Goal: Task Accomplishment & Management: Manage account settings

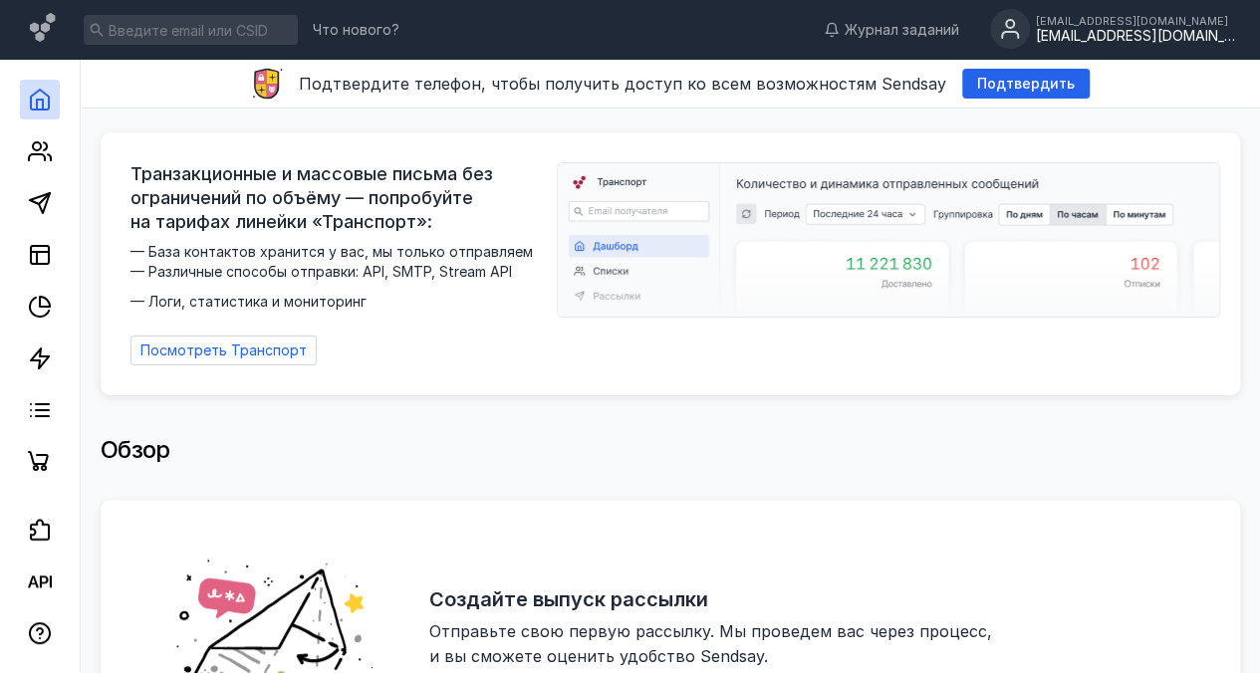
click at [1163, 34] on div "[EMAIL_ADDRESS][DOMAIN_NAME]" at bounding box center [1135, 36] width 199 height 17
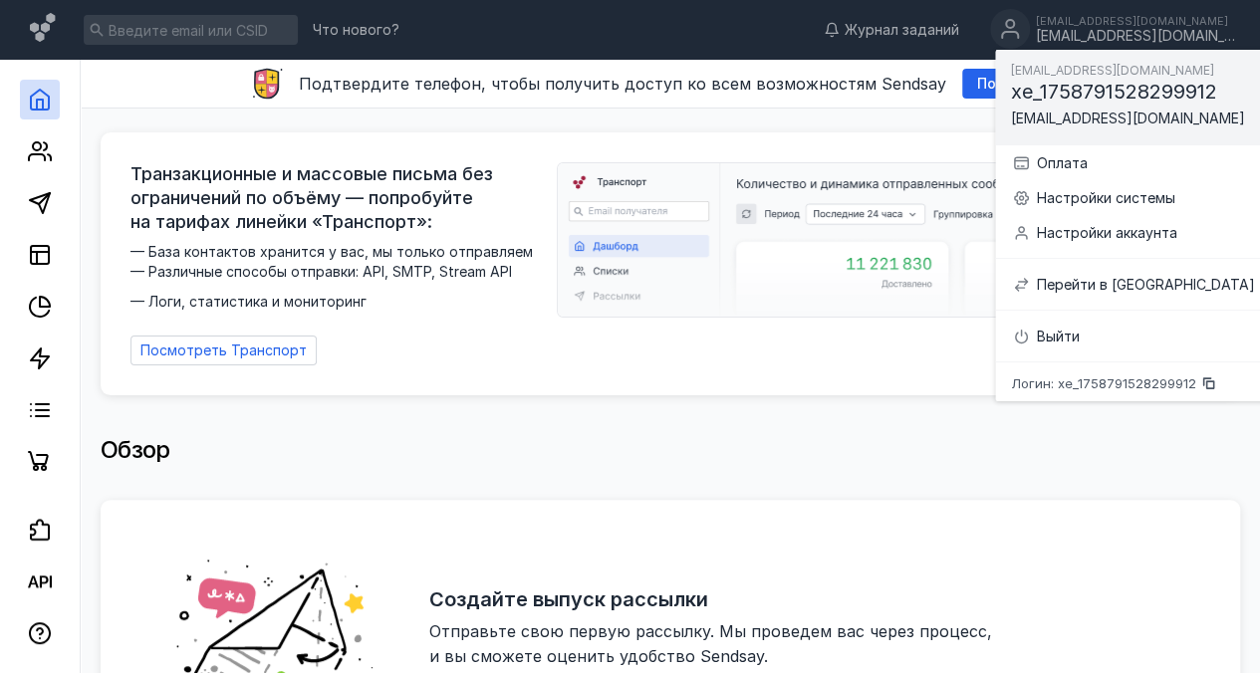
click at [972, 430] on div "Обзор" at bounding box center [671, 450] width 1140 height 40
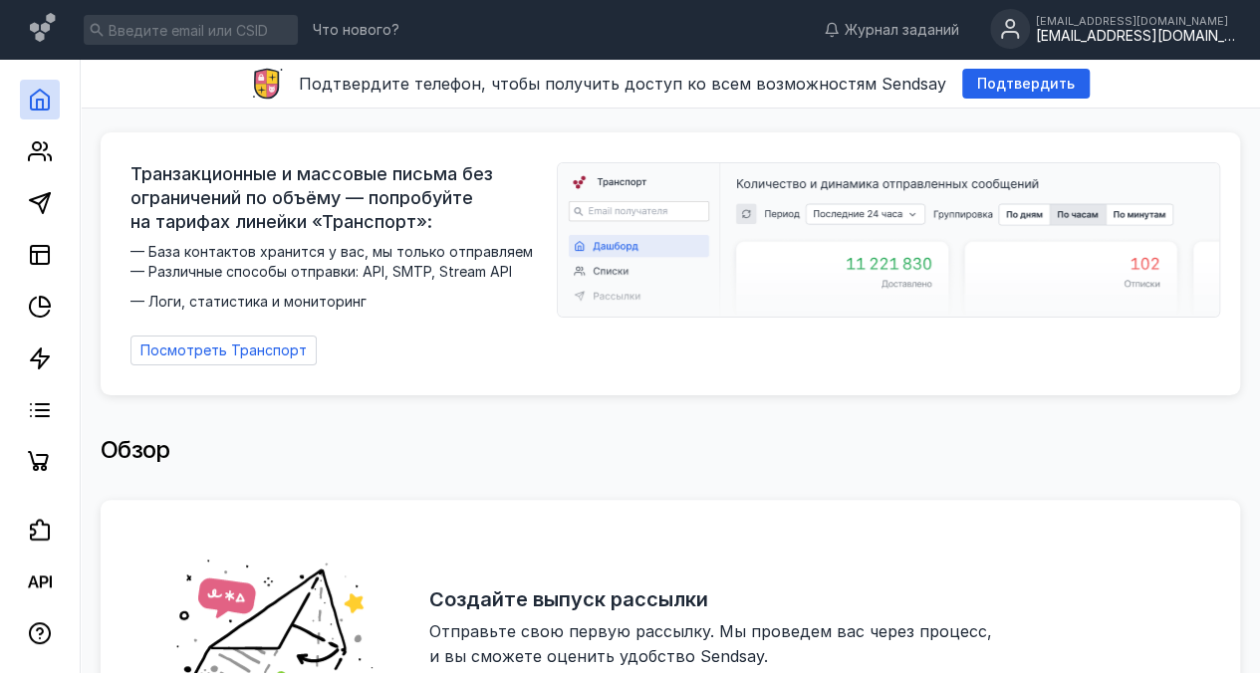
click at [1124, 30] on div "[EMAIL_ADDRESS][DOMAIN_NAME]" at bounding box center [1135, 36] width 199 height 17
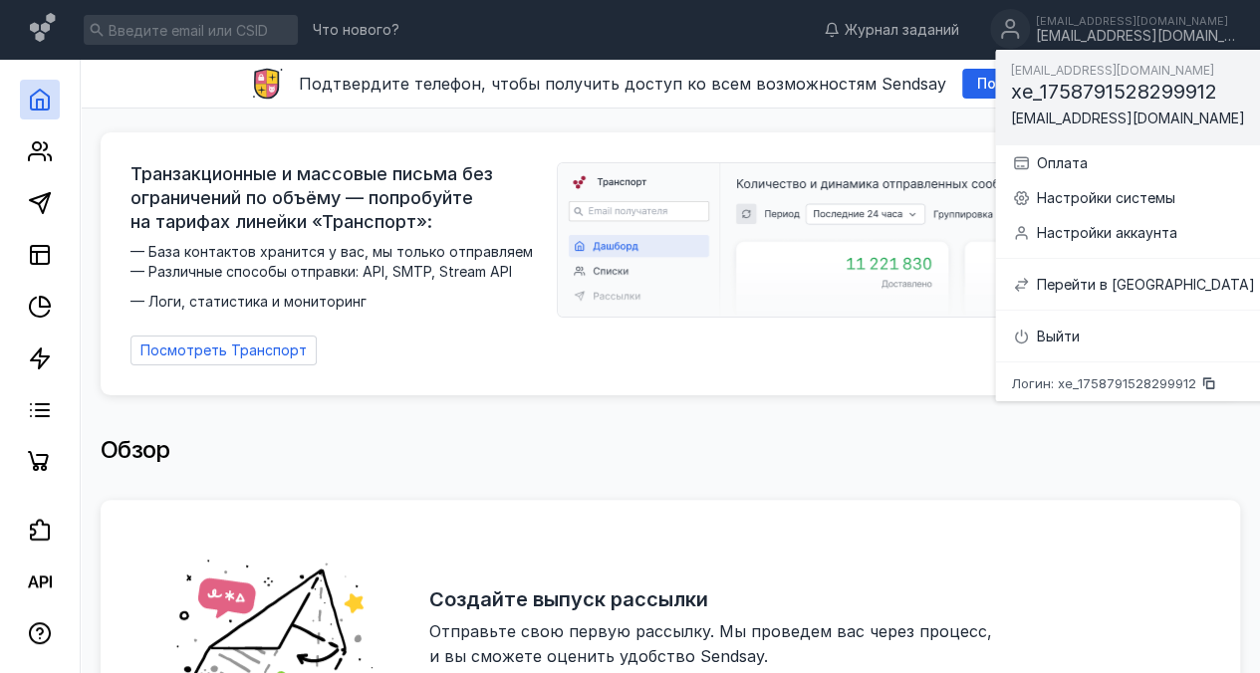
click at [1098, 94] on span "xe_1758791528299912" at bounding box center [1113, 92] width 206 height 24
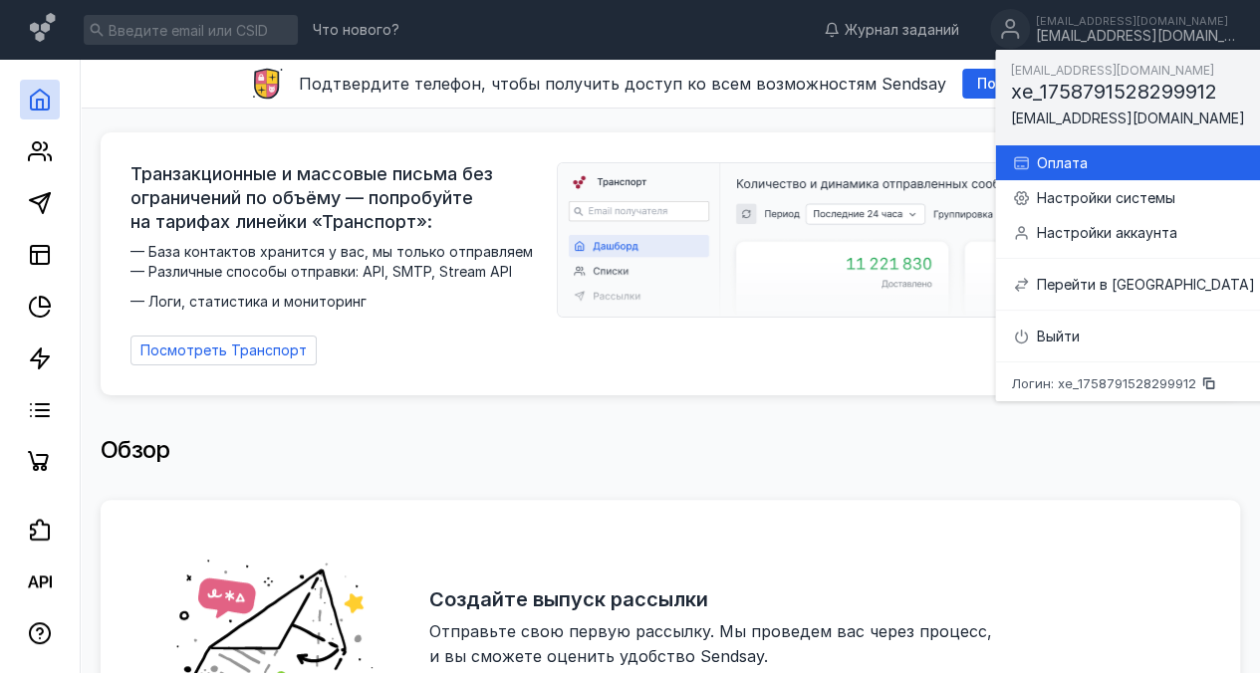
click at [1078, 173] on div "Оплата" at bounding box center [1132, 162] width 243 height 35
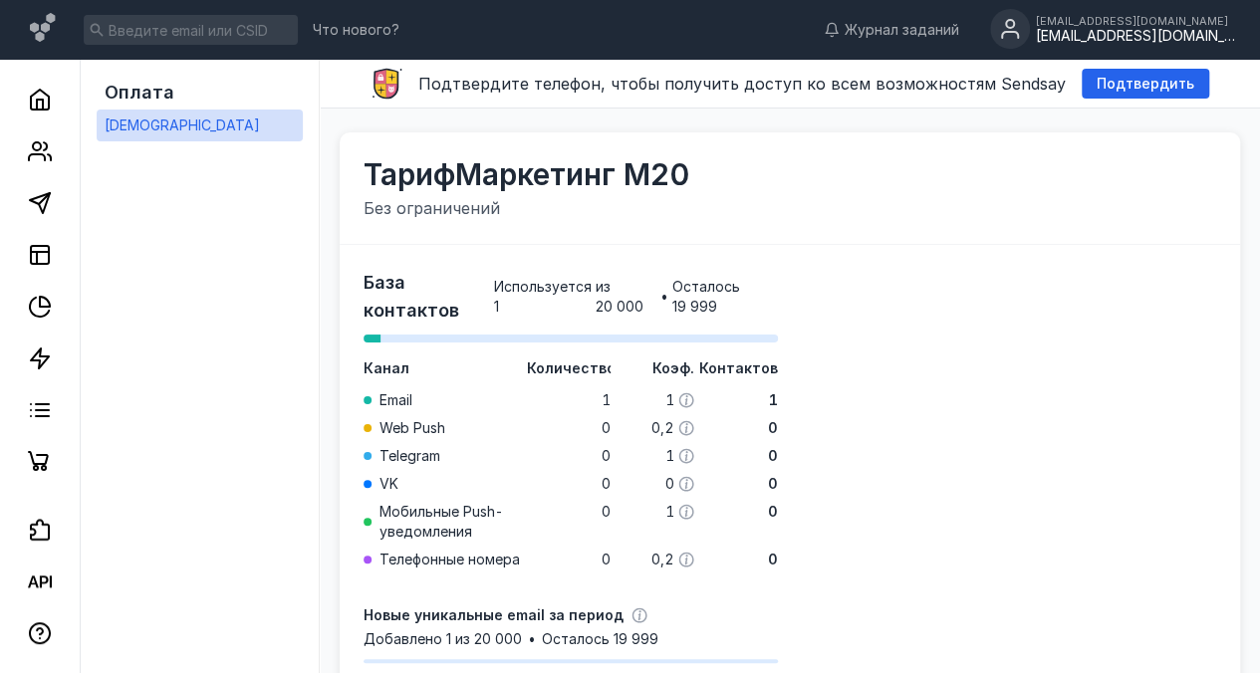
click at [1098, 30] on div "[EMAIL_ADDRESS][DOMAIN_NAME]" at bounding box center [1135, 36] width 199 height 17
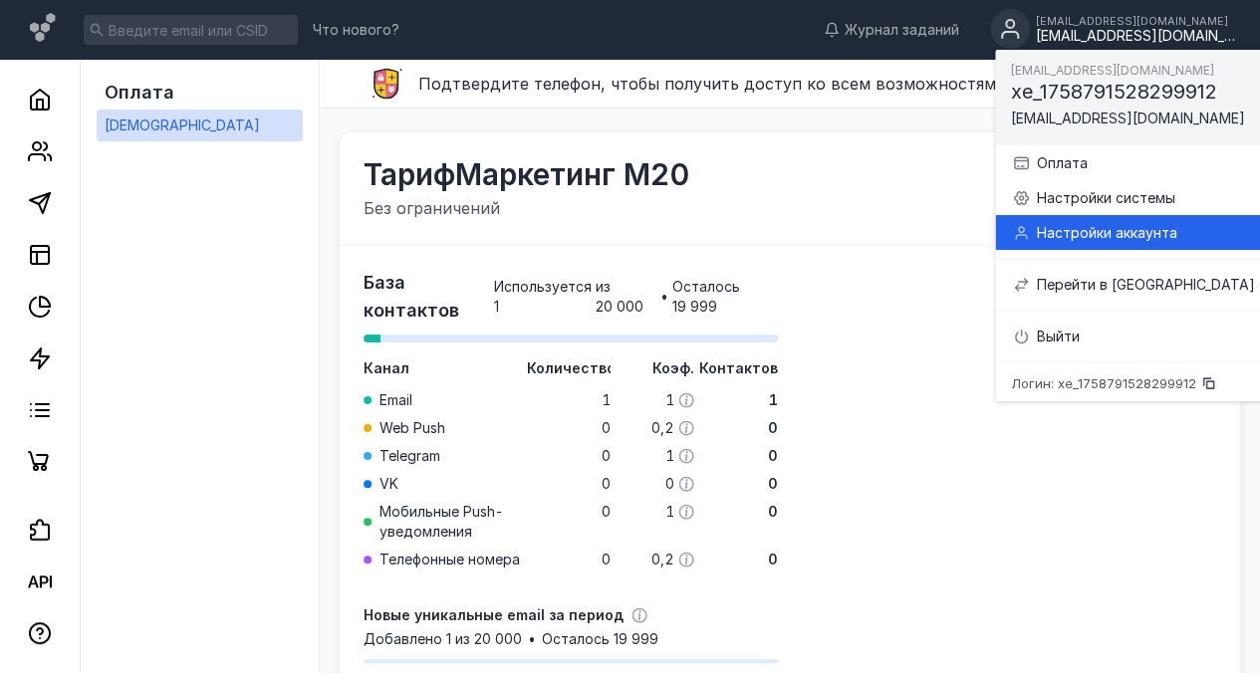
click at [1096, 217] on div "Настройки аккаунта" at bounding box center [1132, 232] width 243 height 35
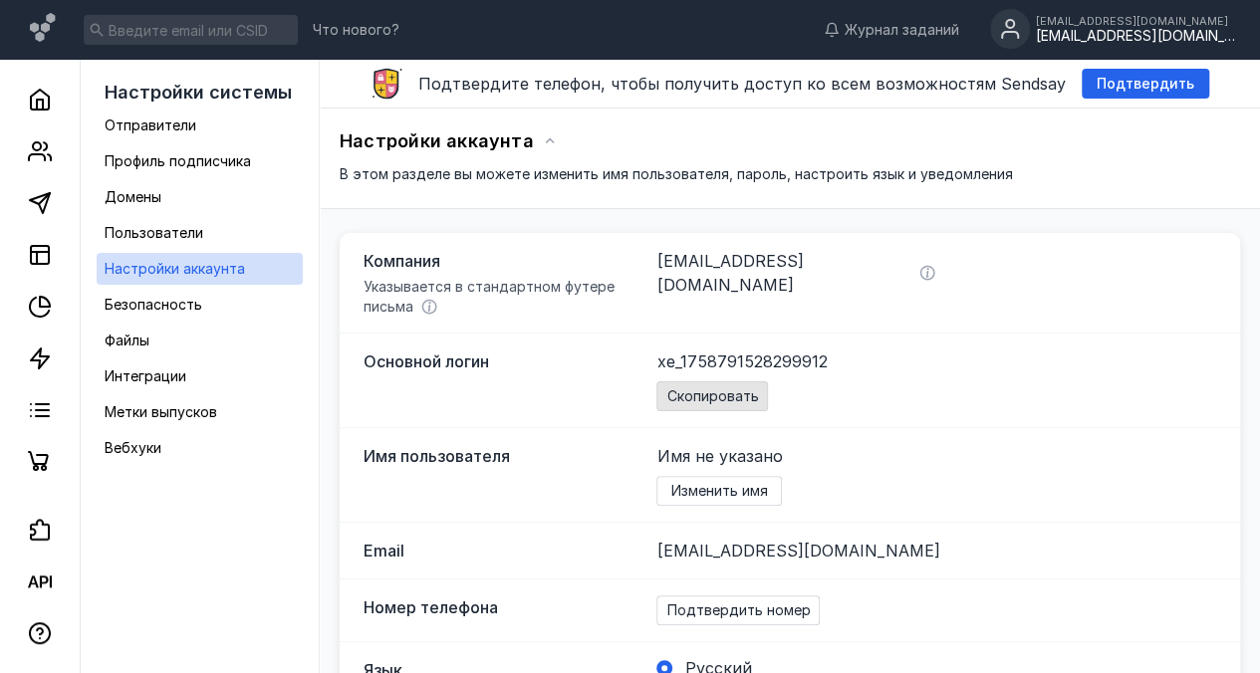
click at [748, 392] on span "Скопировать" at bounding box center [712, 396] width 92 height 17
click at [1130, 84] on span "Подтвердить" at bounding box center [1146, 84] width 98 height 17
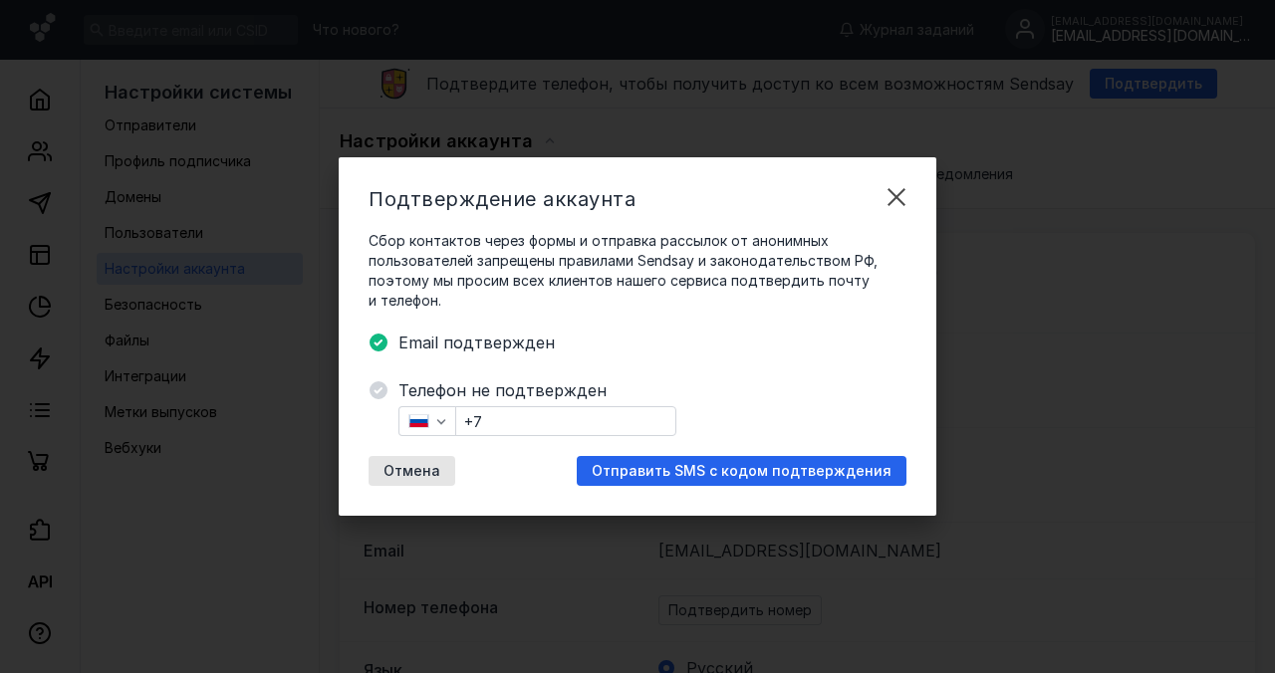
click at [568, 423] on input "+7" at bounding box center [565, 421] width 219 height 28
type input "[PHONE_NUMBER]"
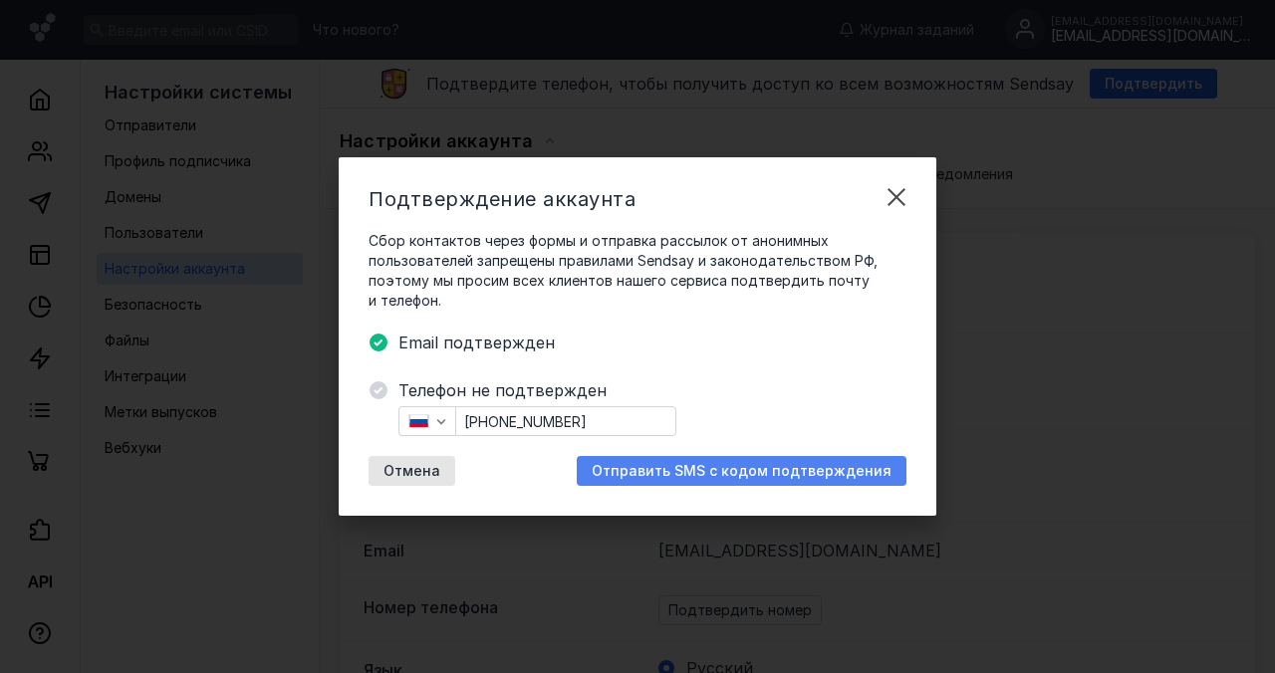
click at [691, 471] on span "Отправить SMS с кодом подтверждения" at bounding box center [742, 471] width 300 height 17
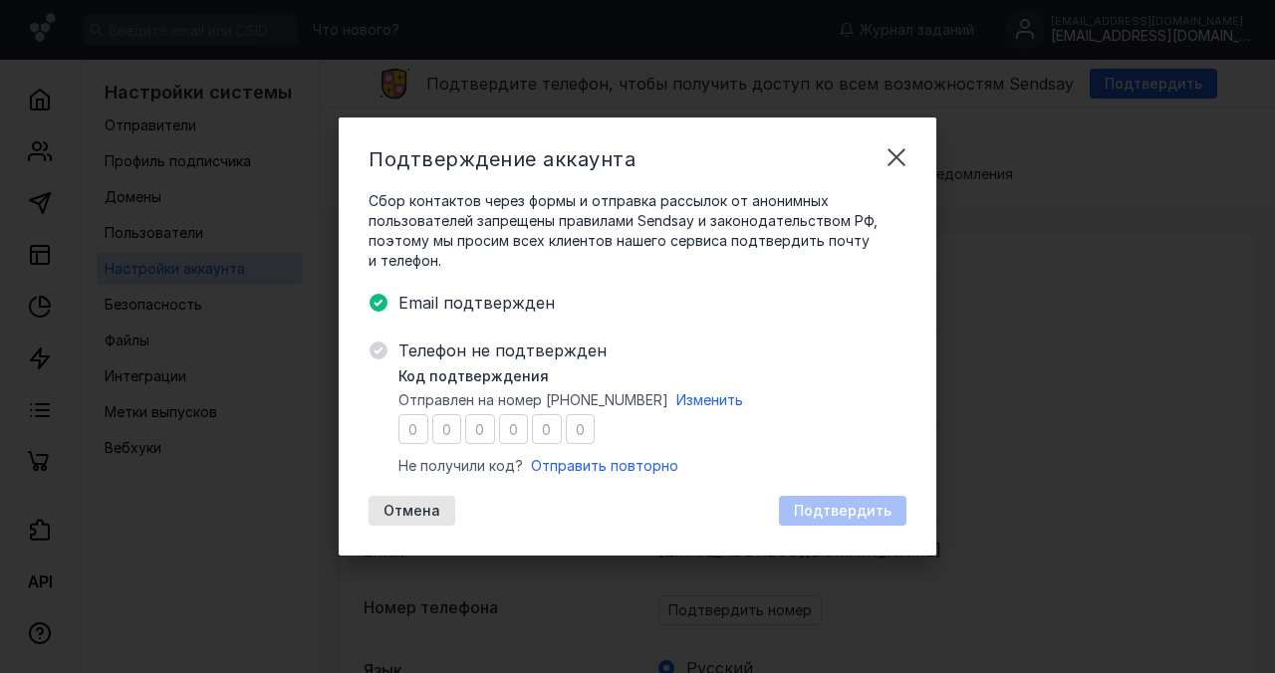
type input "9"
type input "5"
type input "4"
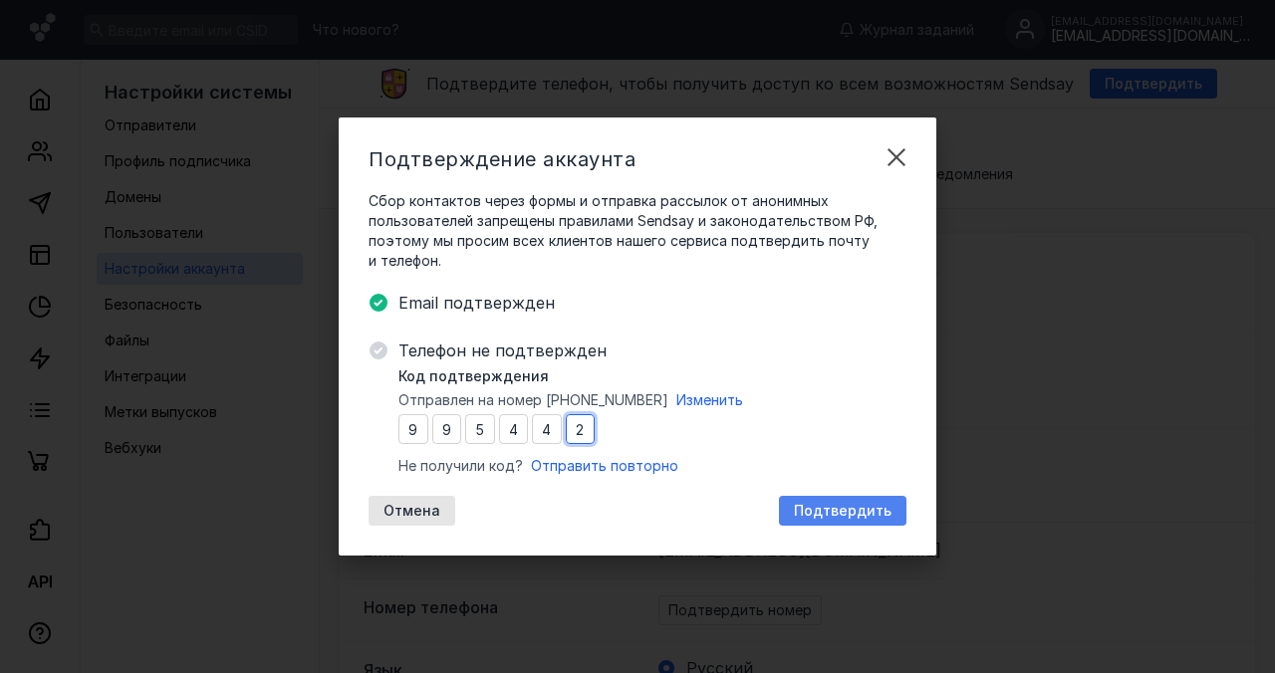
type input "2"
click at [813, 510] on span "Подтвердить" at bounding box center [843, 511] width 98 height 17
